Goal: Task Accomplishment & Management: Use online tool/utility

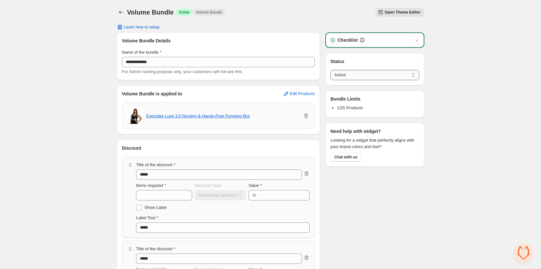
click at [387, 74] on select "****** *****" at bounding box center [374, 75] width 89 height 10
select select "*****"
click at [330, 70] on select "****** *****" at bounding box center [374, 75] width 89 height 10
